Goal: Navigation & Orientation: Find specific page/section

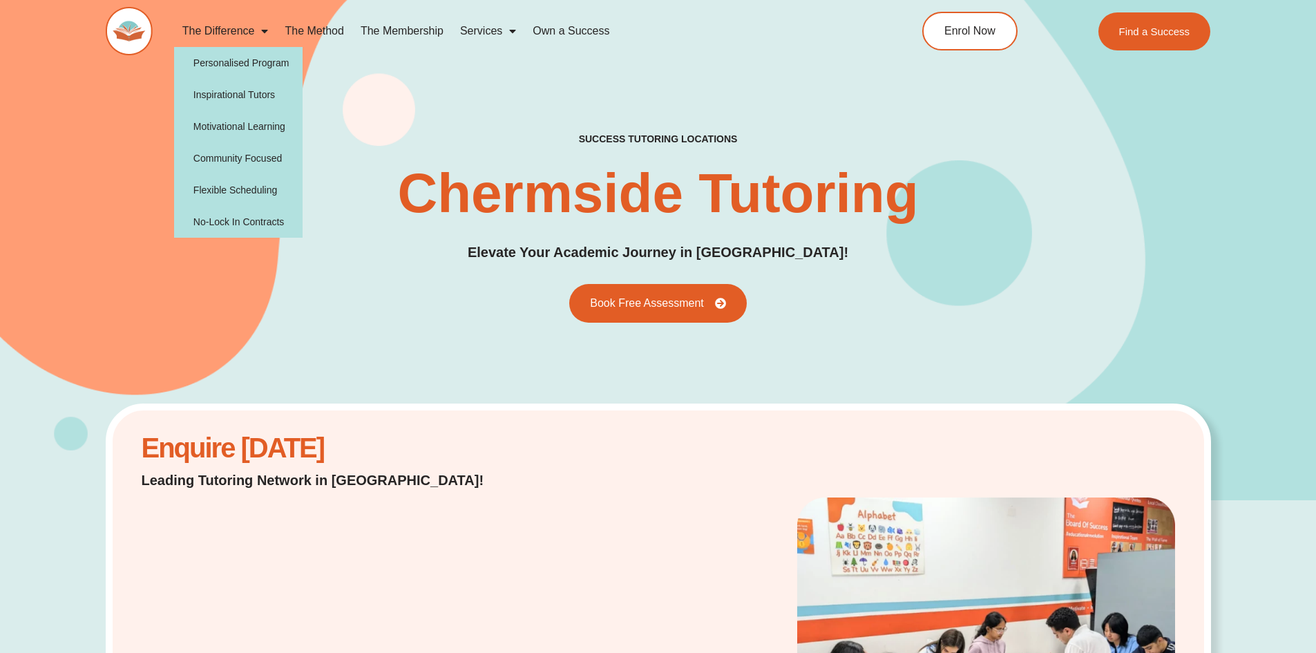
click at [141, 29] on img at bounding box center [129, 31] width 47 height 48
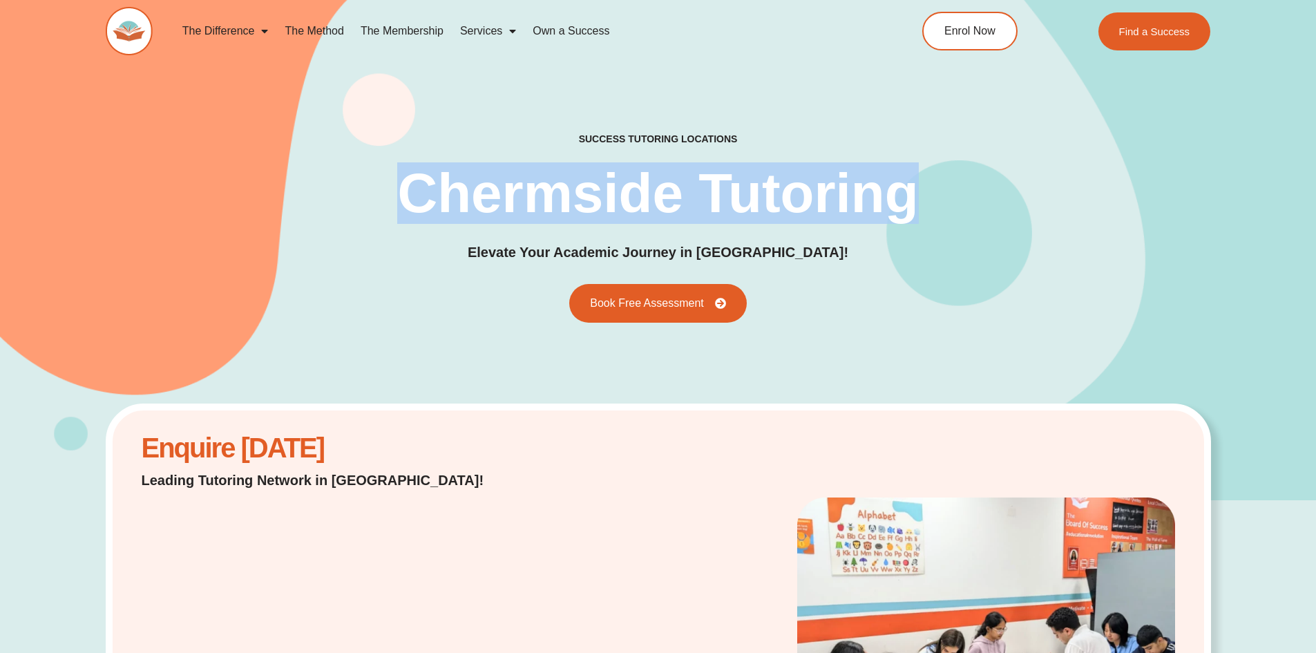
drag, startPoint x: 374, startPoint y: 185, endPoint x: 1003, endPoint y: 206, distance: 629.9
click at [1003, 206] on div "success tutoring locations Chermside Tutoring Elevate Your Academic Journey in …" at bounding box center [659, 228] width 1106 height 190
drag, startPoint x: 1007, startPoint y: 206, endPoint x: 373, endPoint y: 193, distance: 633.8
click at [373, 193] on div "success tutoring locations Chermside Tutoring Elevate Your Academic Journey in …" at bounding box center [659, 228] width 1106 height 190
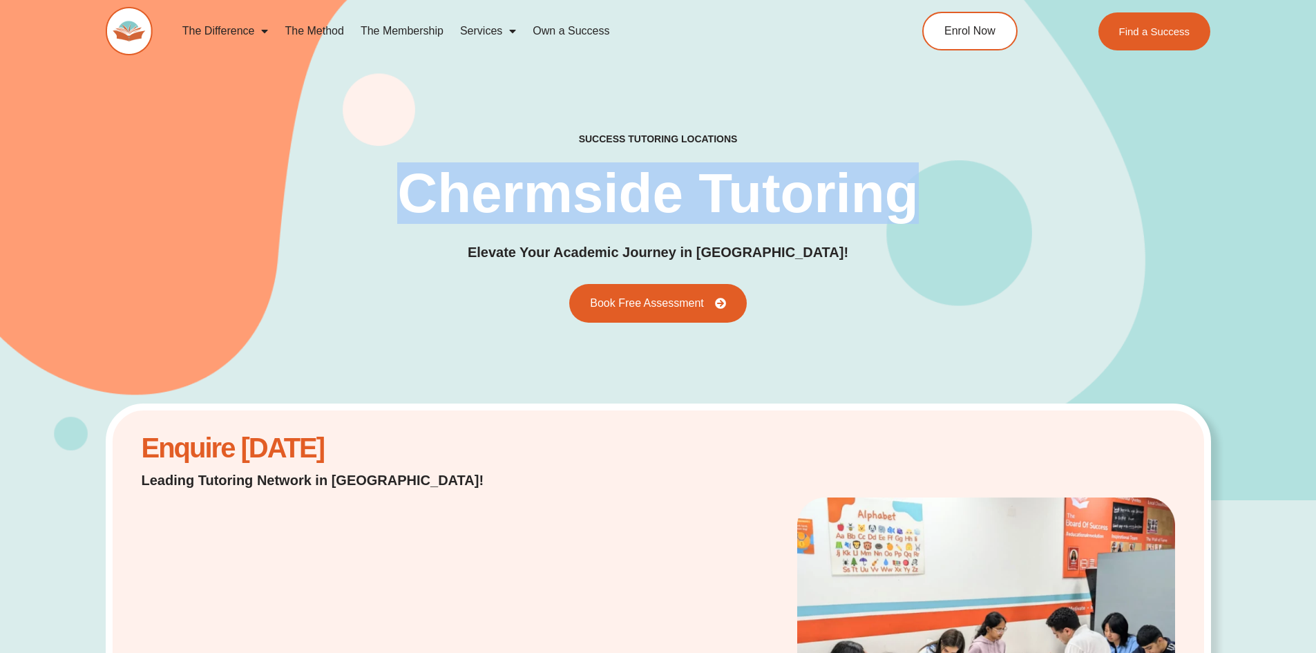
click at [350, 183] on div "success tutoring locations Chermside Tutoring Elevate Your Academic Journey in …" at bounding box center [659, 228] width 1106 height 190
click at [336, 105] on div "success tutoring locations Chermside Tutoring Elevate Your Academic Journey in …" at bounding box center [659, 228] width 1106 height 546
